Goal: Check status: Check status

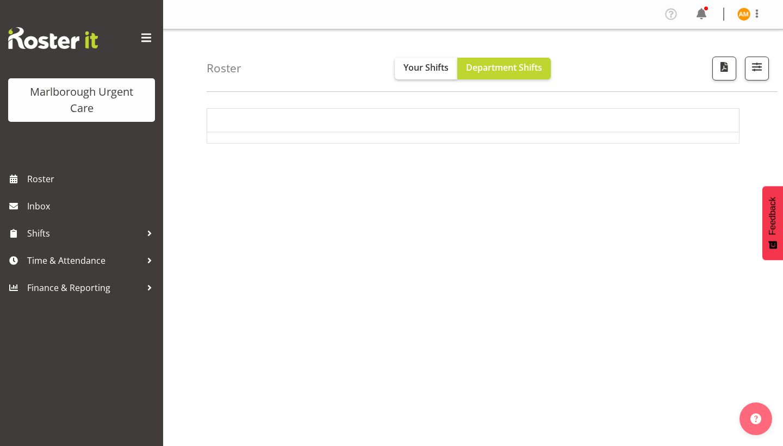
click at [427, 75] on button "Your Shifts" at bounding box center [426, 69] width 63 height 22
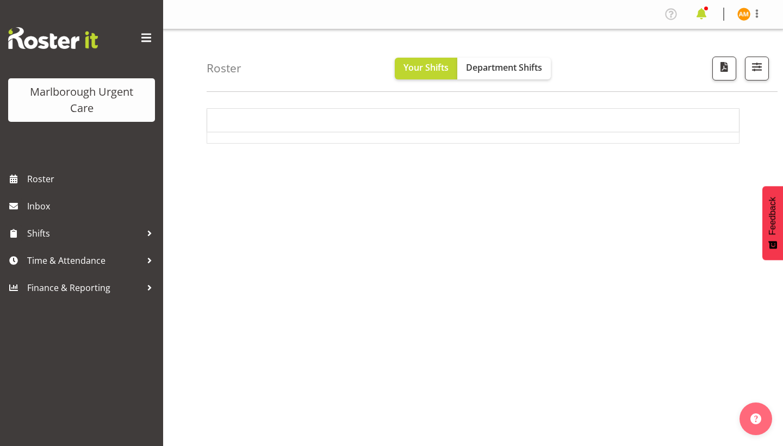
click at [705, 21] on span at bounding box center [701, 13] width 17 height 17
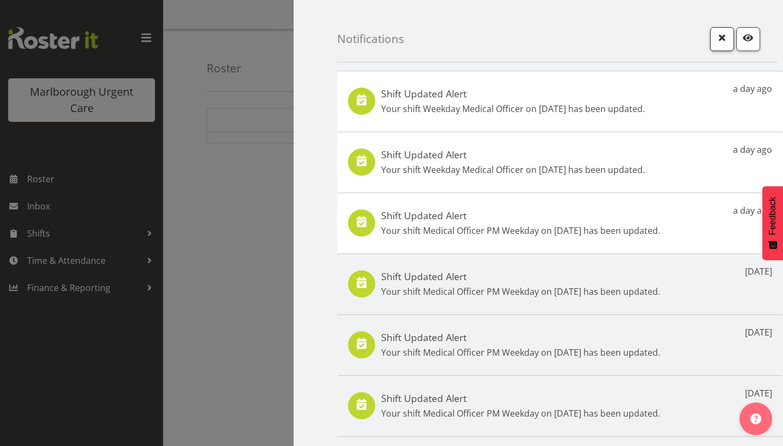
click at [718, 47] on button "button" at bounding box center [722, 39] width 24 height 24
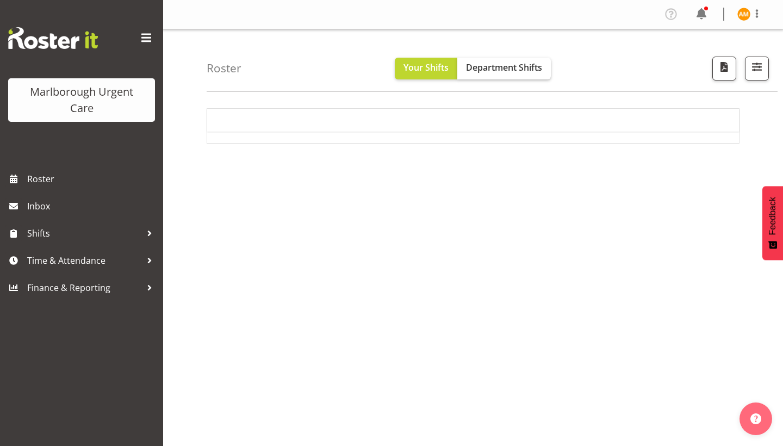
click at [498, 75] on button "Department Shifts" at bounding box center [504, 69] width 94 height 22
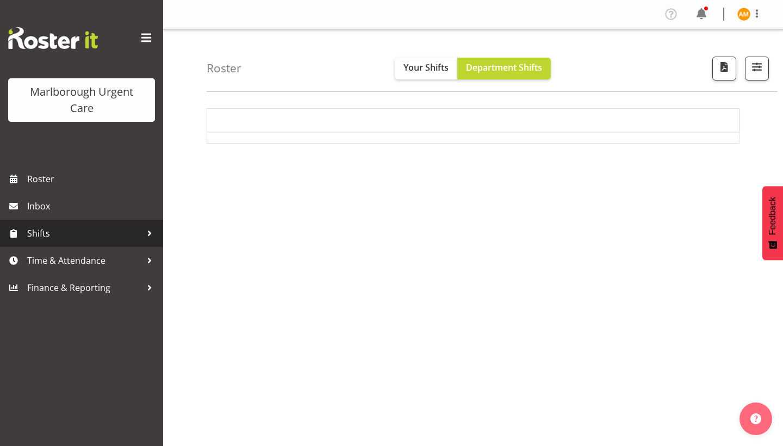
click at [104, 228] on span "Shifts" at bounding box center [84, 233] width 114 height 16
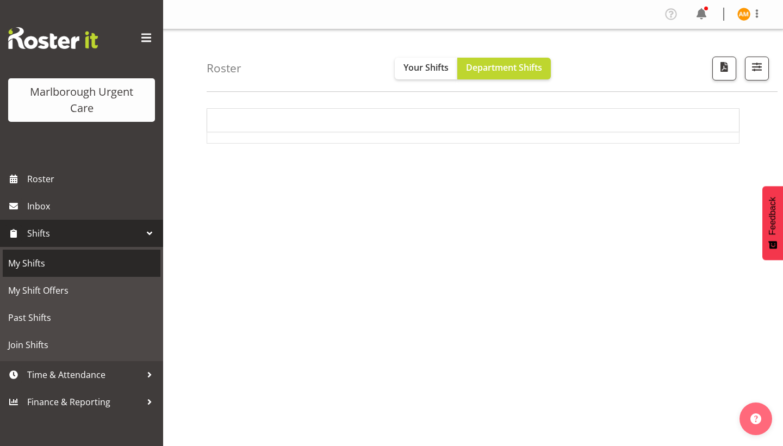
click at [49, 264] on span "My Shifts" at bounding box center [81, 263] width 147 height 16
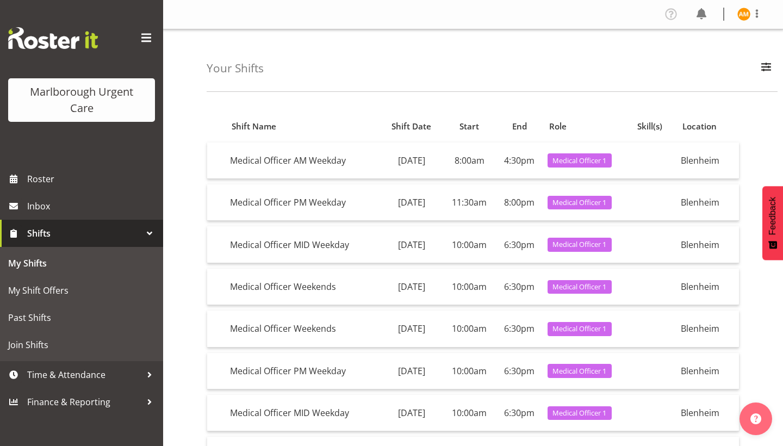
click at [148, 41] on span at bounding box center [146, 37] width 17 height 17
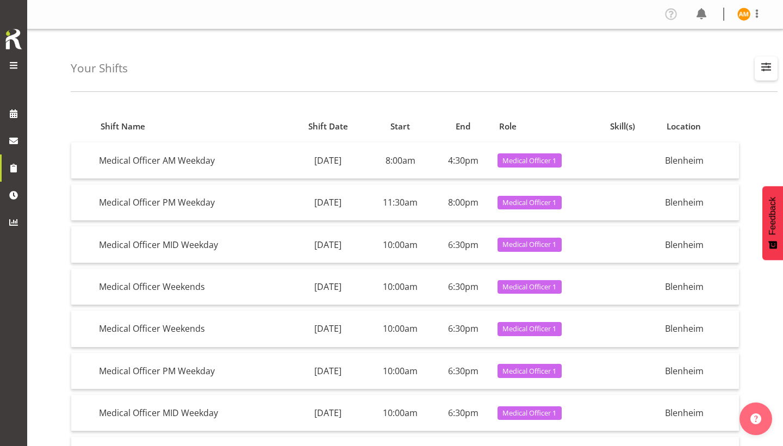
click at [759, 63] on span "button" at bounding box center [766, 67] width 14 height 14
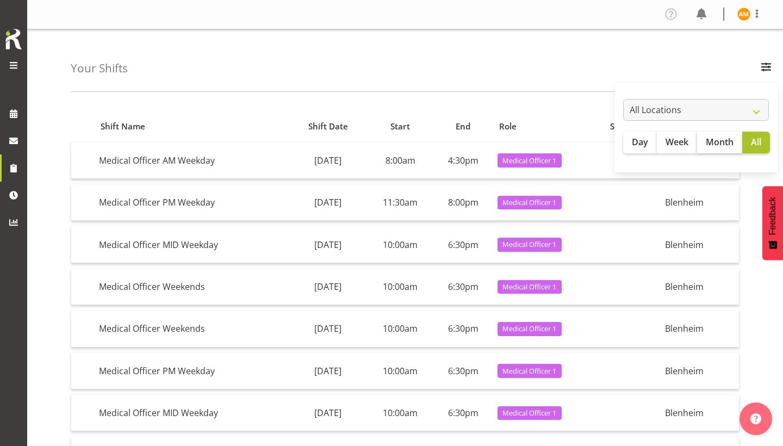
click at [722, 137] on span "Month" at bounding box center [720, 141] width 28 height 13
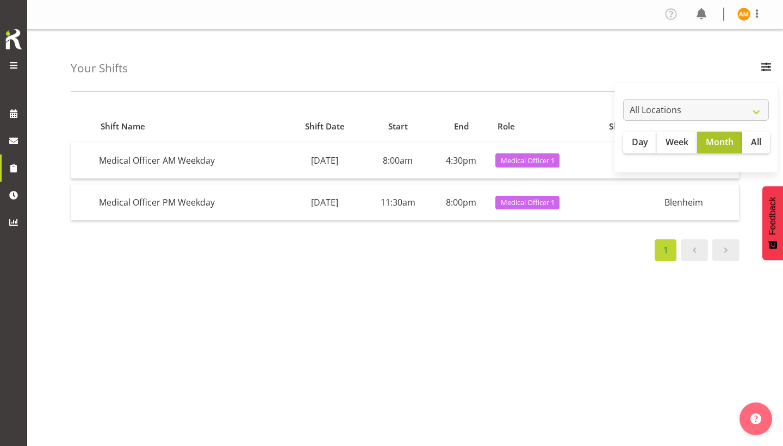
click at [658, 337] on div "Shift Name Shift Date Start End Role Skill(s) Location Medical Officer AM Weekd…" at bounding box center [427, 317] width 713 height 435
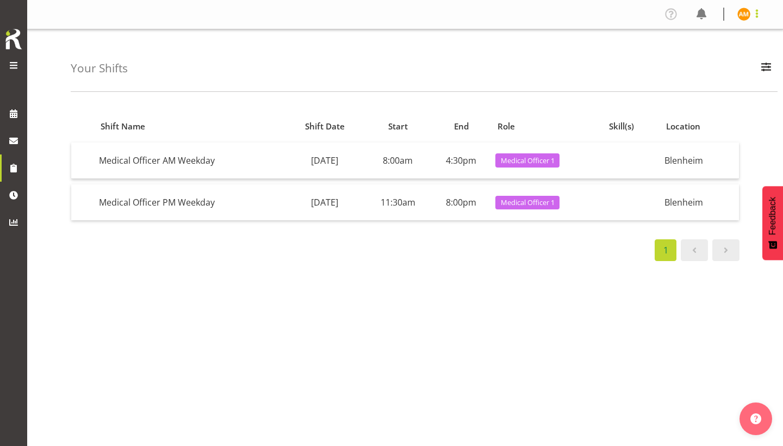
click at [760, 16] on span at bounding box center [757, 13] width 13 height 13
click at [772, 71] on span "button" at bounding box center [766, 67] width 14 height 14
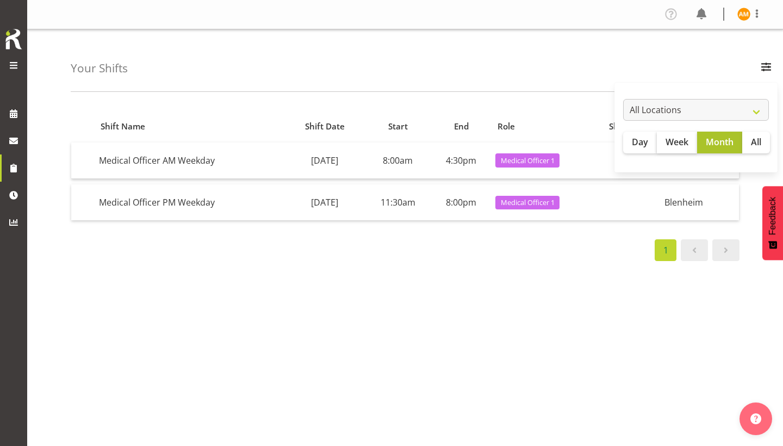
click at [672, 136] on span "Week" at bounding box center [677, 141] width 23 height 13
click at [518, 294] on div "Shift Name Shift Date Start End Role Skill(s) Location Medical Officer AM Weekd…" at bounding box center [427, 317] width 713 height 435
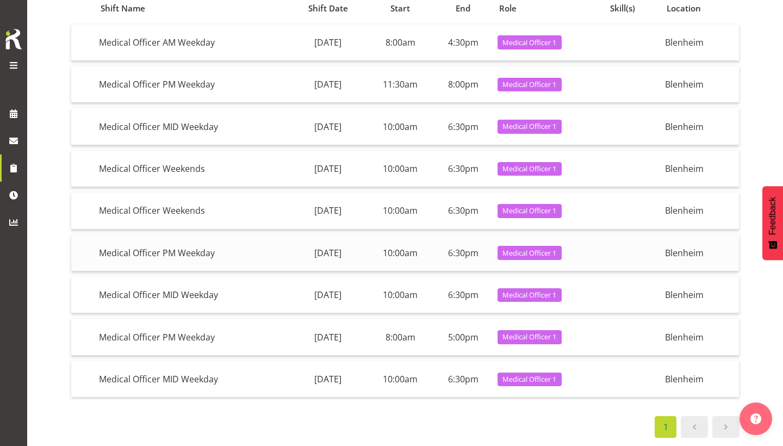
scroll to position [120, 0]
click at [717, 428] on link at bounding box center [726, 427] width 27 height 22
